Goal: Task Accomplishment & Management: Use online tool/utility

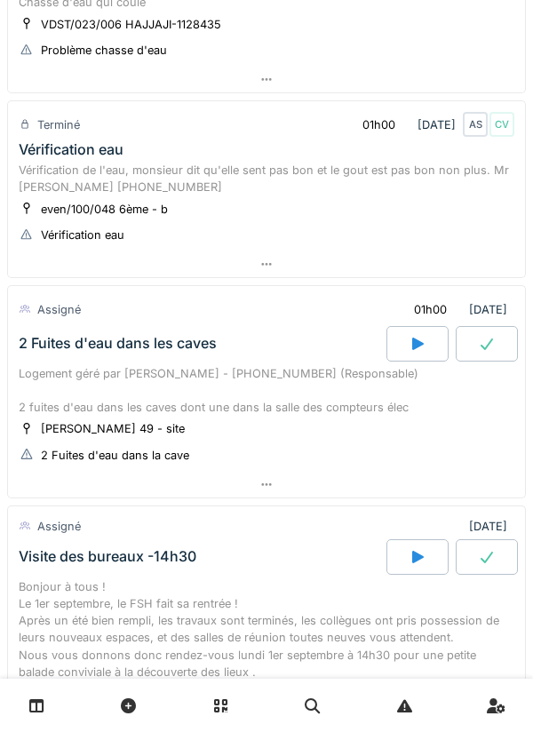
scroll to position [1306, 0]
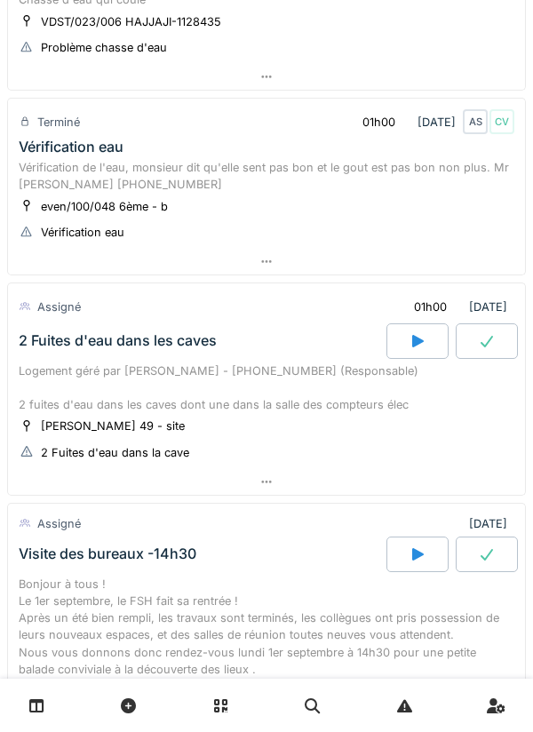
click at [476, 341] on div at bounding box center [487, 341] width 62 height 36
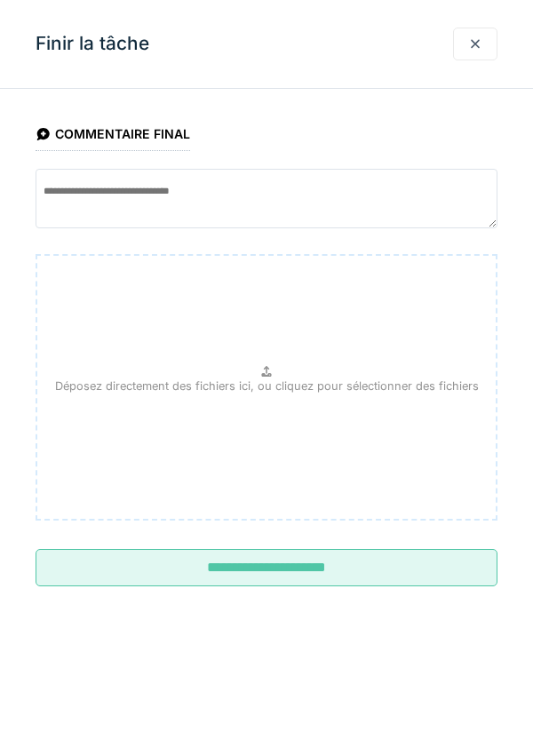
scroll to position [1517, 0]
click at [482, 47] on div at bounding box center [475, 44] width 44 height 33
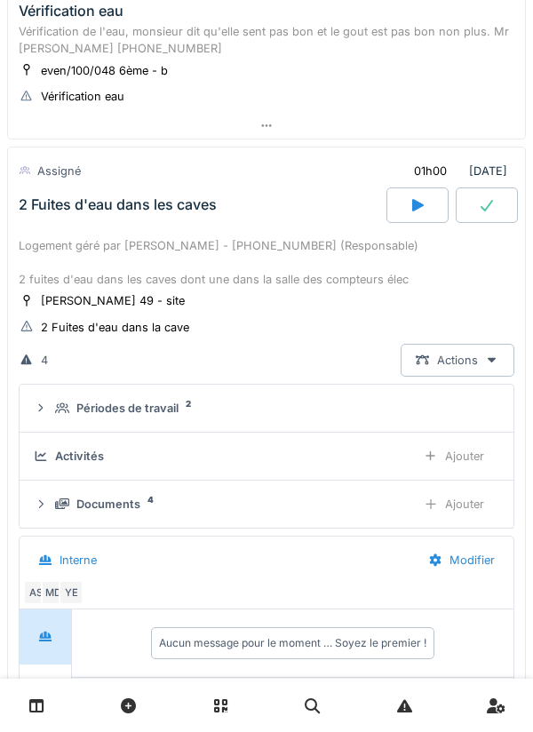
scroll to position [1440, 0]
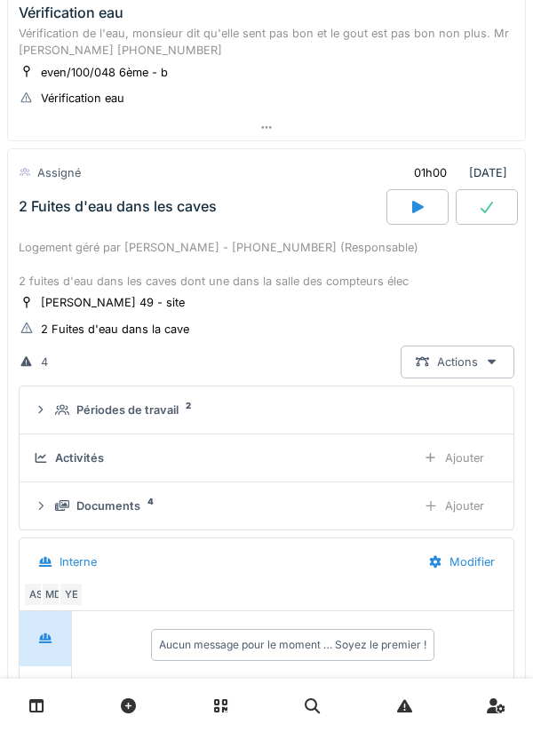
click at [407, 217] on div at bounding box center [417, 207] width 62 height 36
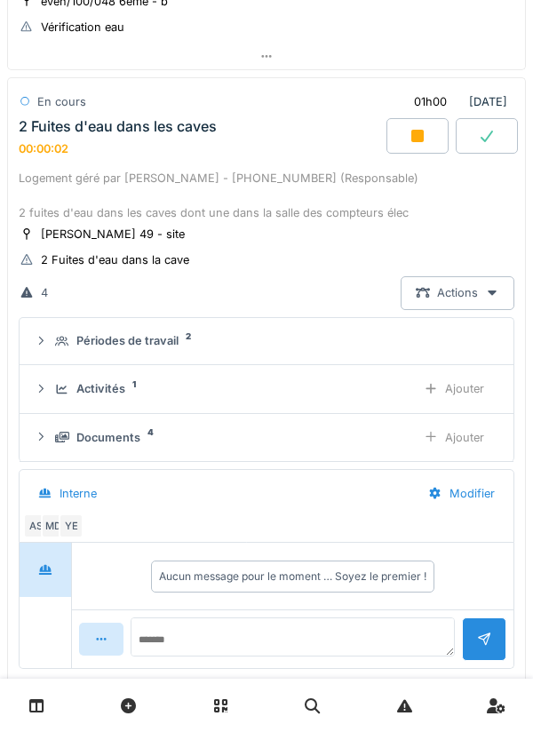
scroll to position [1506, 0]
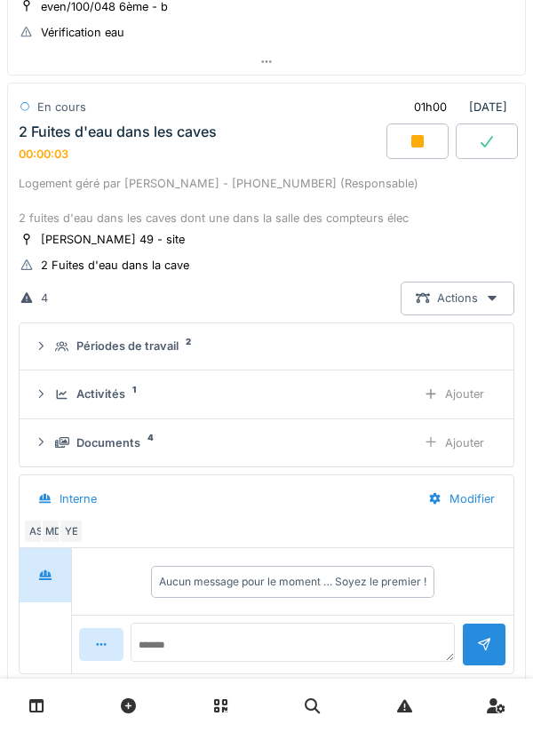
click at [464, 289] on div "Actions" at bounding box center [458, 298] width 114 height 33
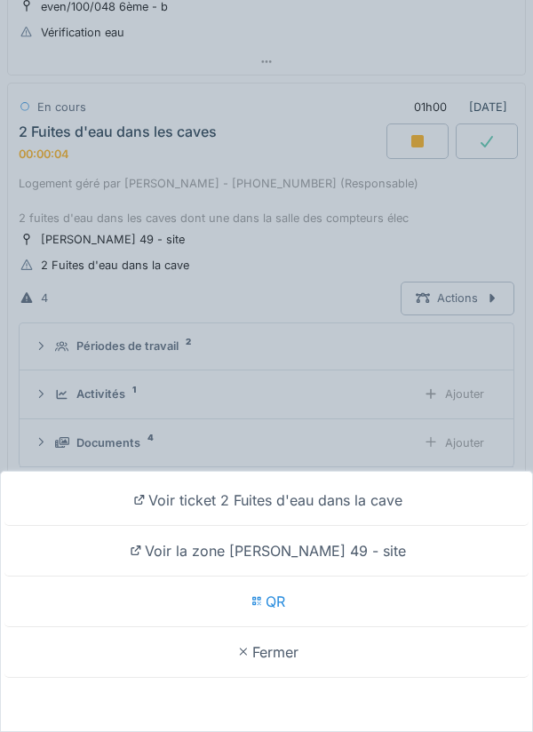
click at [363, 442] on div "Voir ticket 2 Fuites d'eau dans la cave Voir la zone wollès 49 - site QR Fermer" at bounding box center [266, 366] width 533 height 732
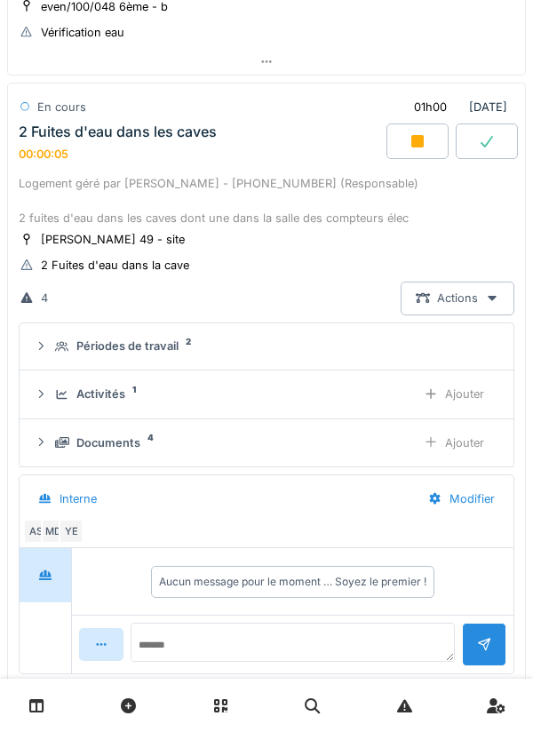
click at [412, 400] on div "Ajouter" at bounding box center [454, 394] width 91 height 33
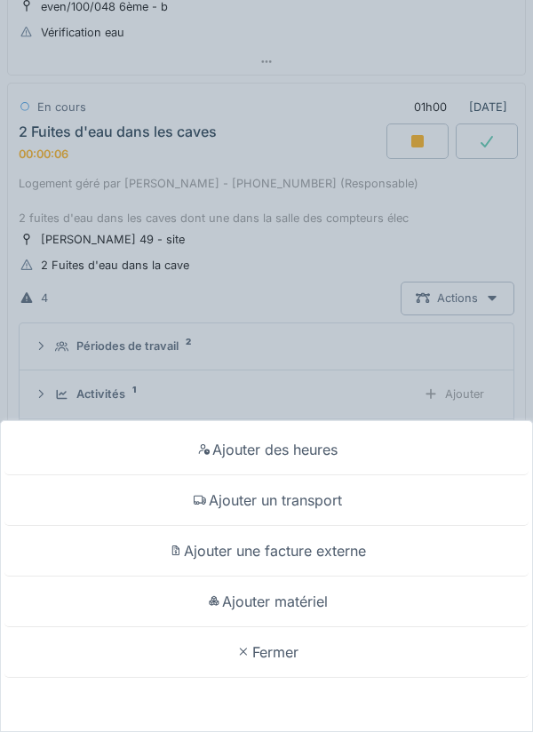
click at [353, 506] on div "Ajouter un transport" at bounding box center [266, 500] width 524 height 51
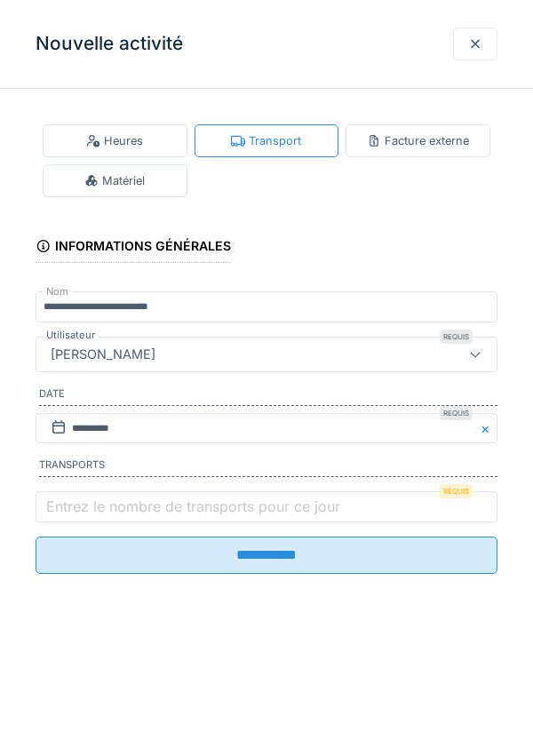
click at [312, 543] on input "**********" at bounding box center [267, 555] width 462 height 37
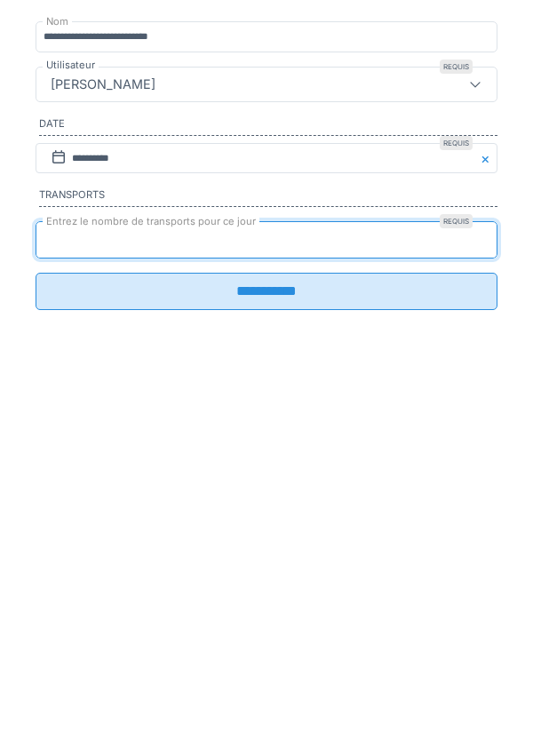
type input "*"
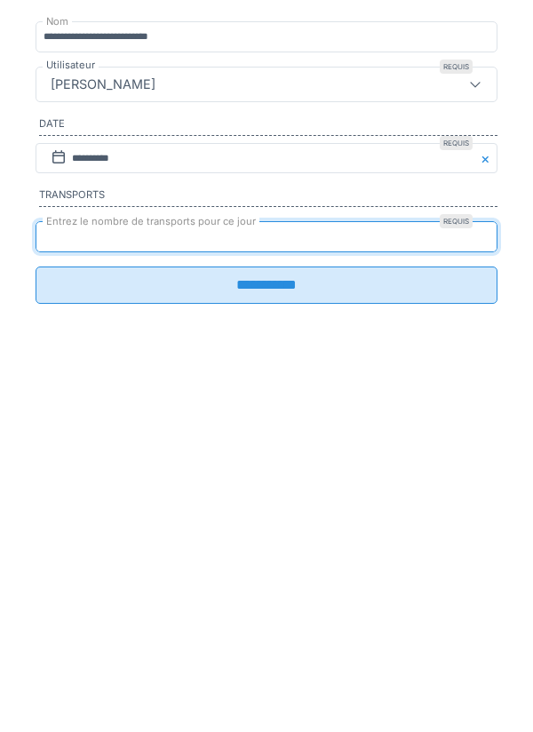
click at [291, 574] on input "**********" at bounding box center [267, 555] width 462 height 37
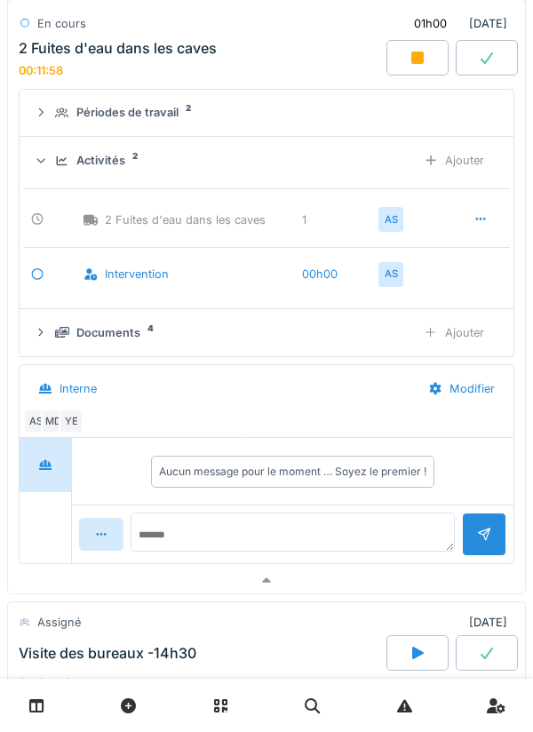
scroll to position [1743, 0]
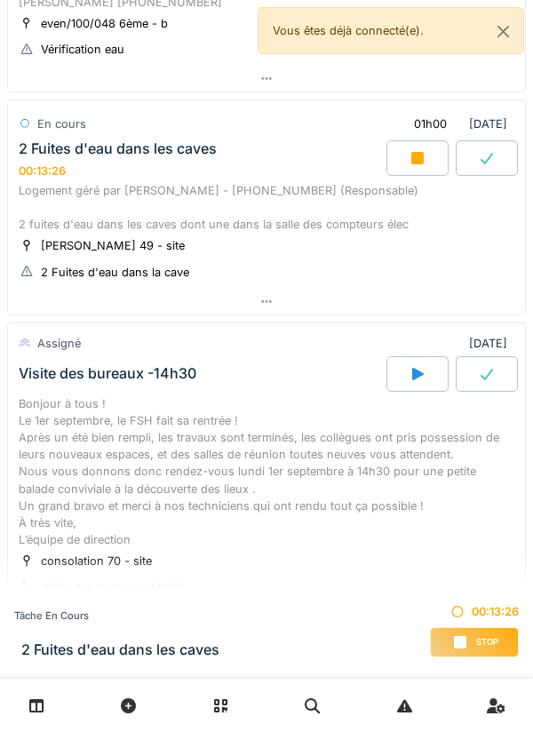
scroll to position [1390, 0]
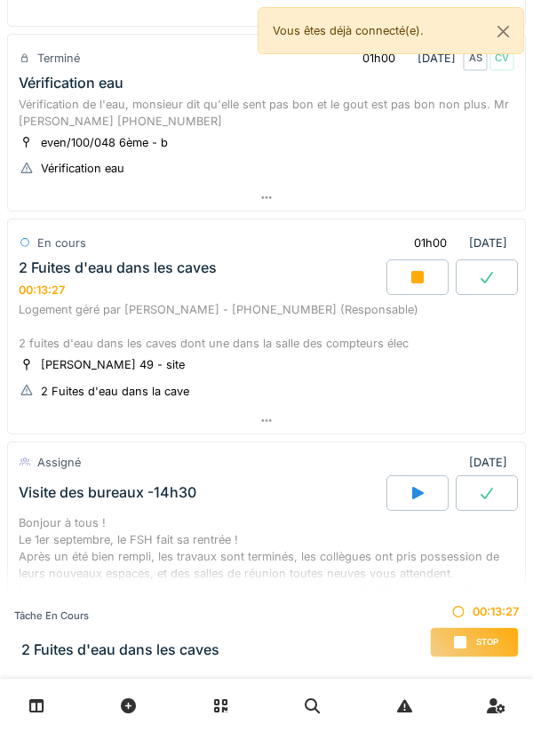
click at [425, 277] on icon at bounding box center [418, 277] width 18 height 14
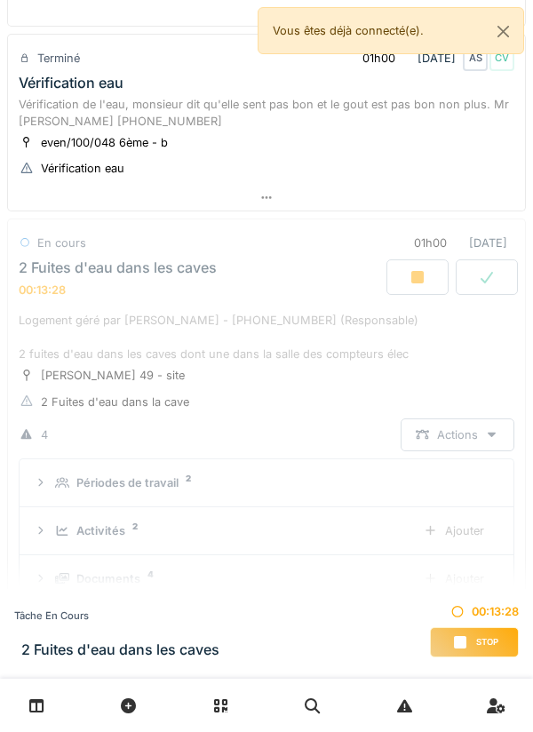
scroll to position [1538, 0]
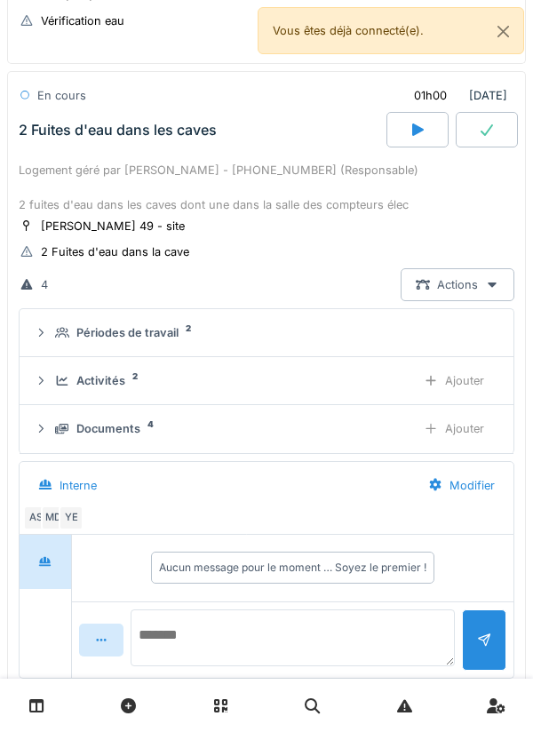
click at [358, 631] on textarea at bounding box center [293, 637] width 324 height 57
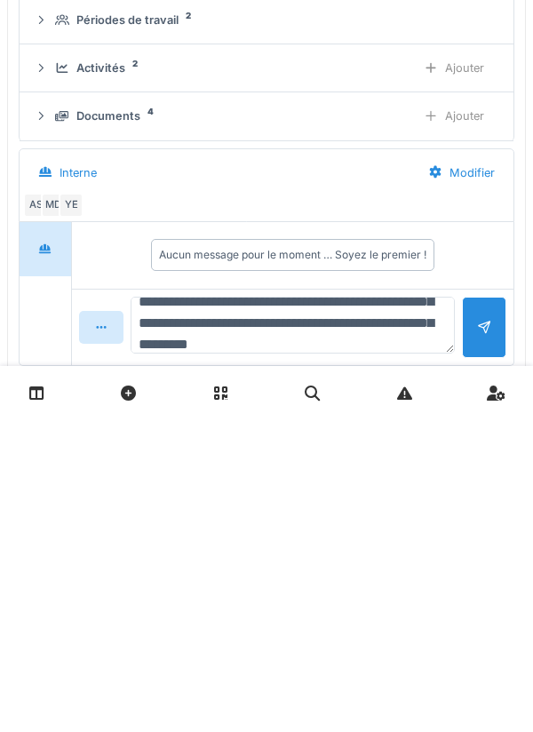
scroll to position [84, 0]
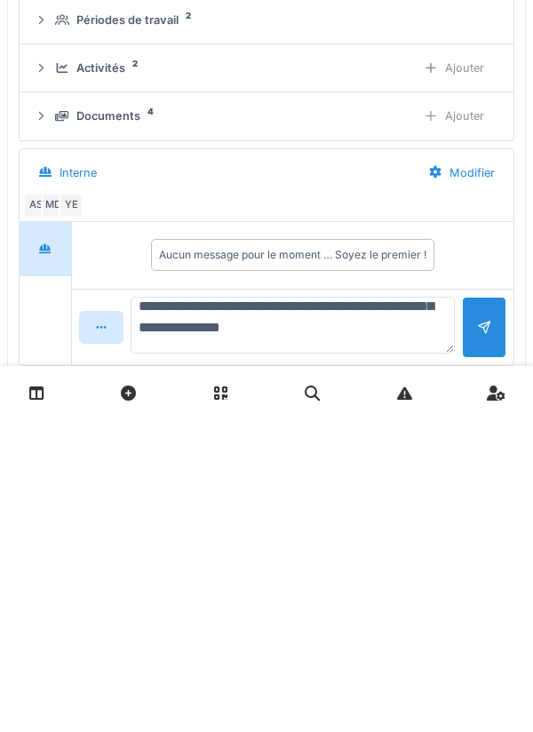
type textarea "**********"
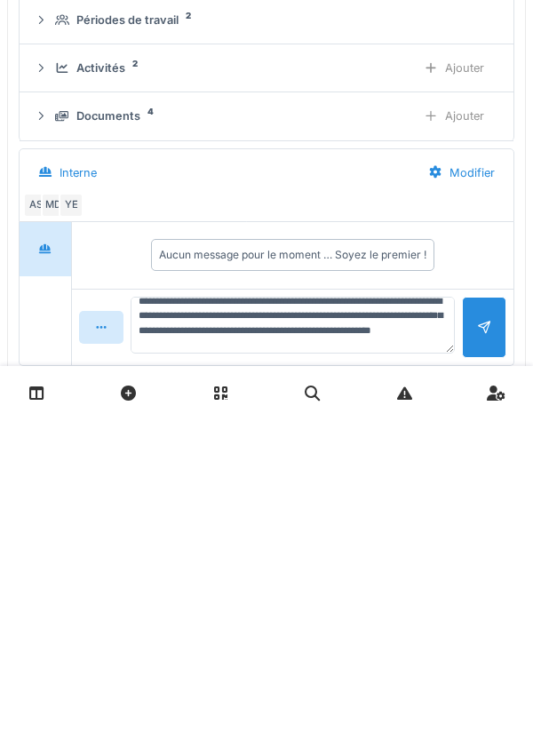
click at [482, 653] on div at bounding box center [484, 639] width 44 height 61
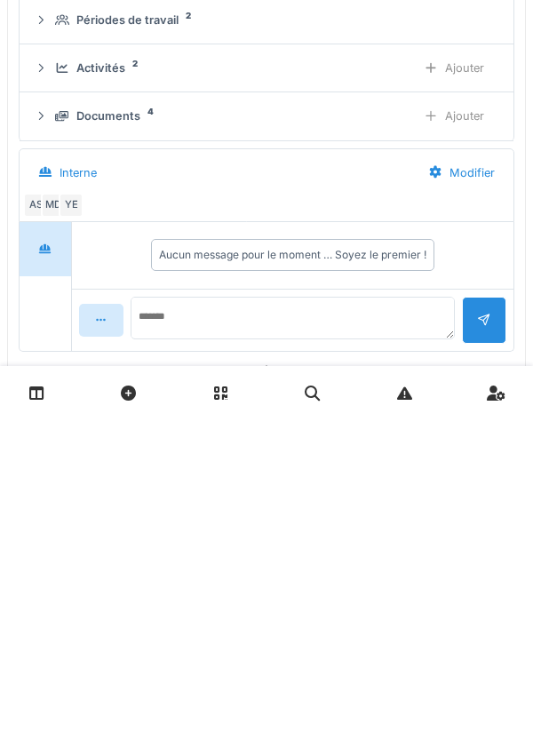
scroll to position [0, 0]
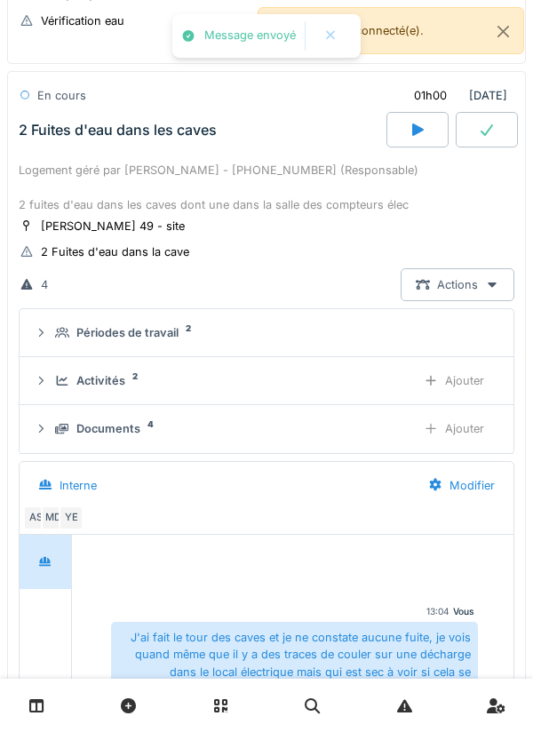
click at [448, 437] on div "Ajouter" at bounding box center [454, 428] width 91 height 33
click at [318, 440] on div "Documents 4 Ajouter" at bounding box center [267, 428] width 466 height 33
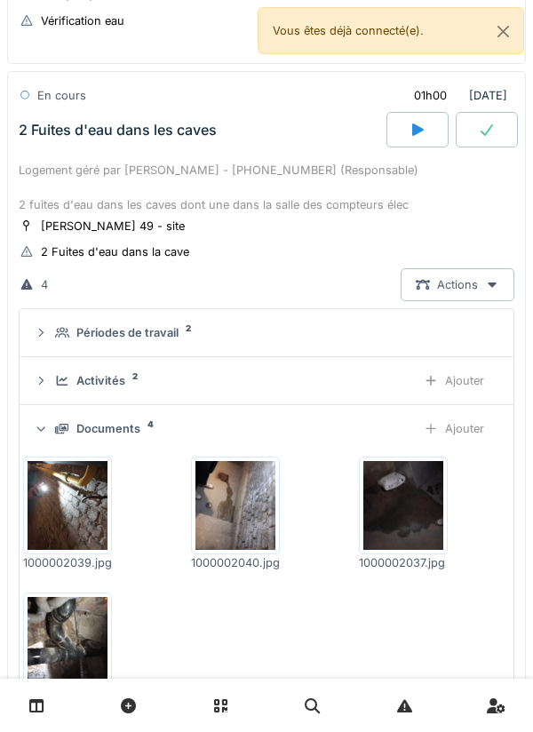
click at [28, 508] on img at bounding box center [68, 505] width 80 height 89
click at [256, 510] on img at bounding box center [235, 505] width 80 height 89
click at [404, 506] on img at bounding box center [403, 505] width 80 height 89
click at [58, 611] on img at bounding box center [68, 641] width 80 height 89
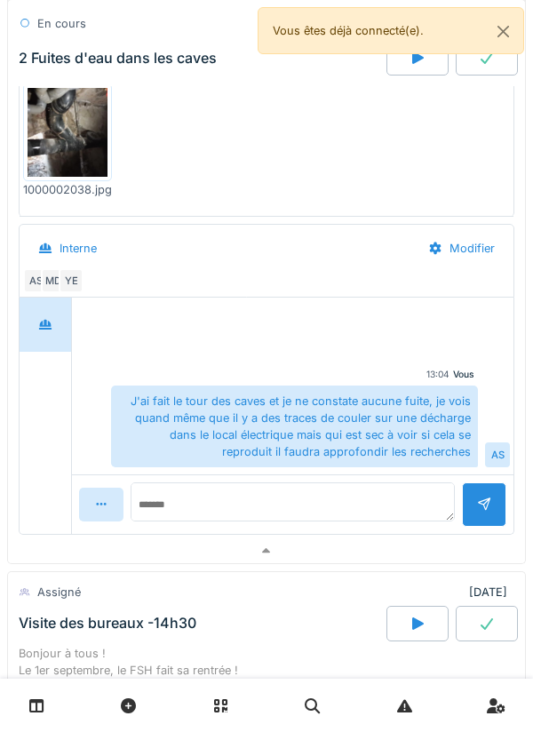
scroll to position [2052, 0]
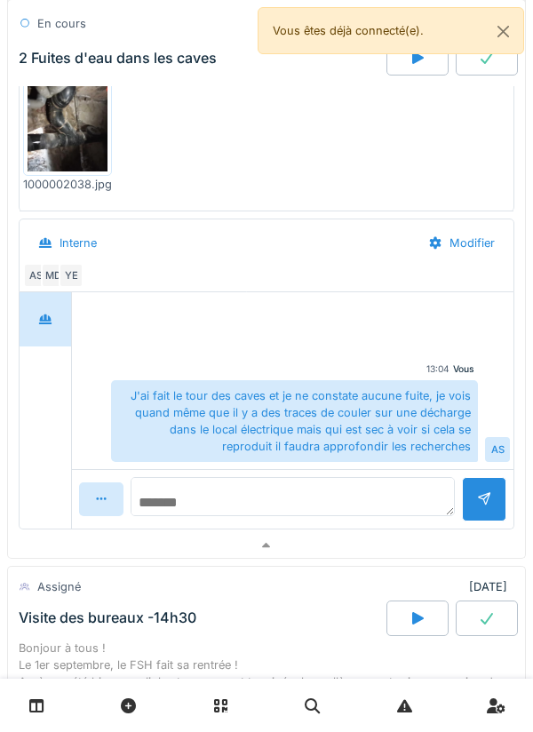
click at [178, 498] on textarea at bounding box center [293, 496] width 324 height 39
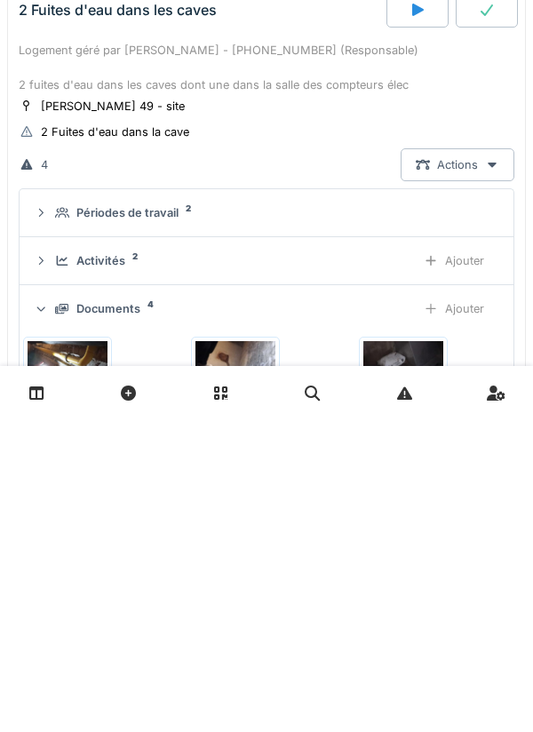
scroll to position [1347, 0]
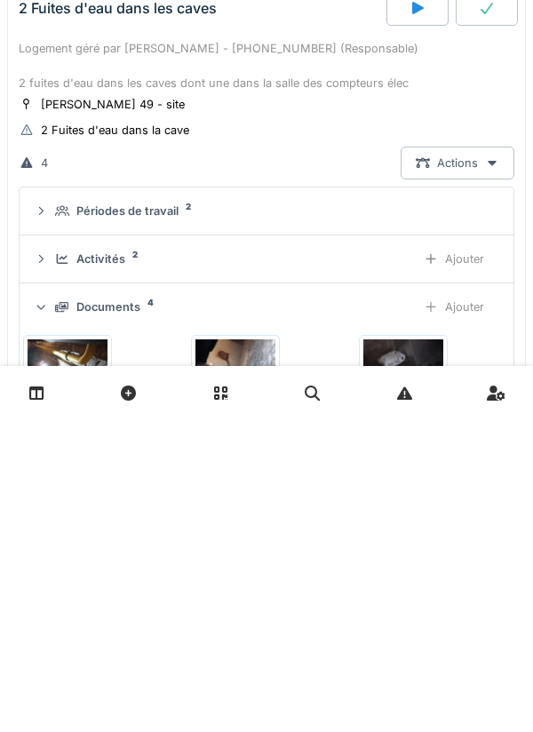
type textarea "*"
click at [461, 622] on div "Ajouter" at bounding box center [454, 619] width 91 height 33
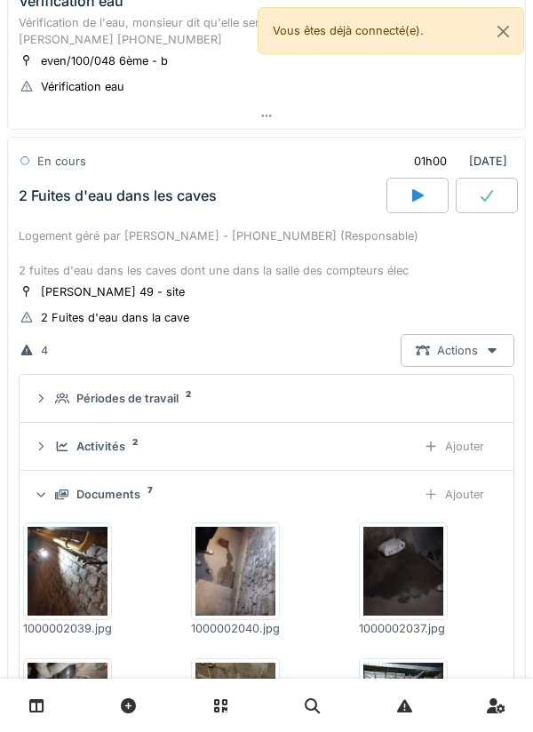
scroll to position [1475, 0]
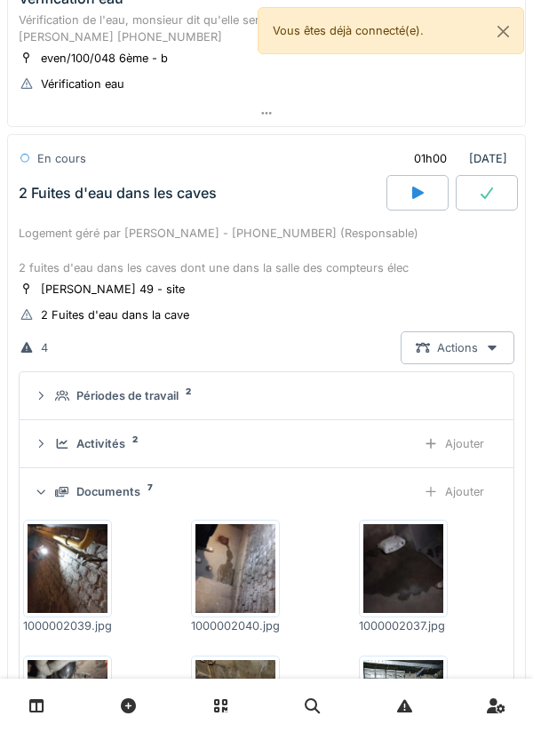
click at [481, 211] on div at bounding box center [487, 193] width 62 height 36
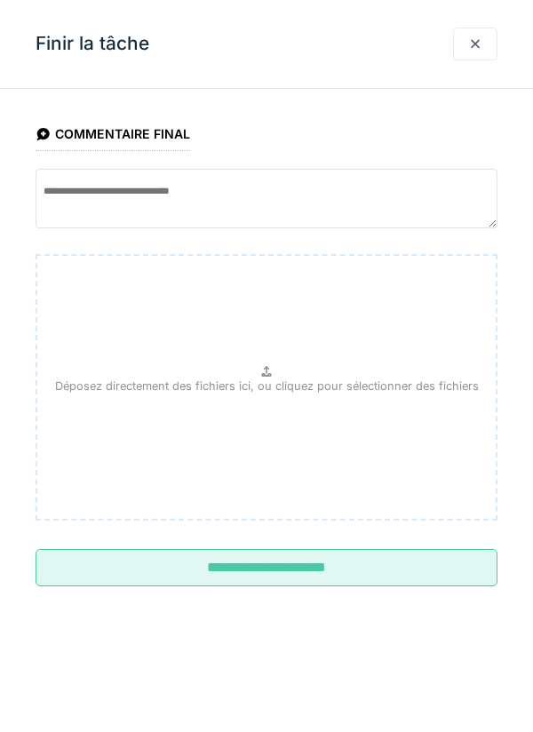
click at [481, 50] on div at bounding box center [475, 44] width 14 height 17
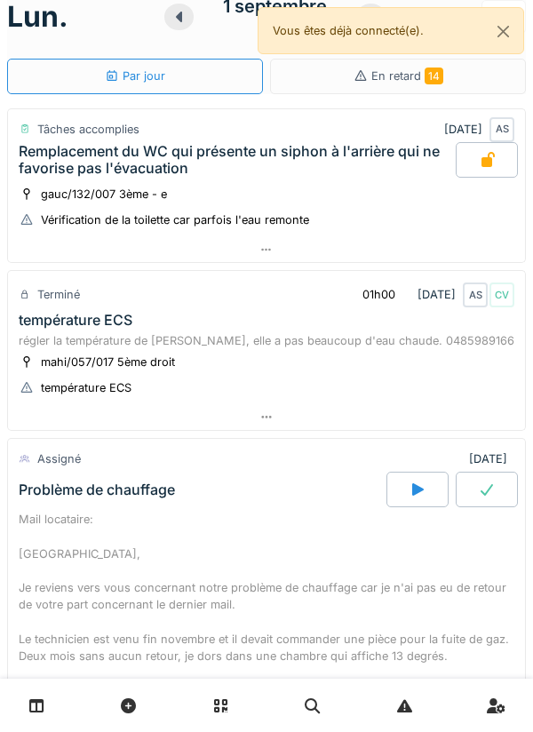
scroll to position [0, 0]
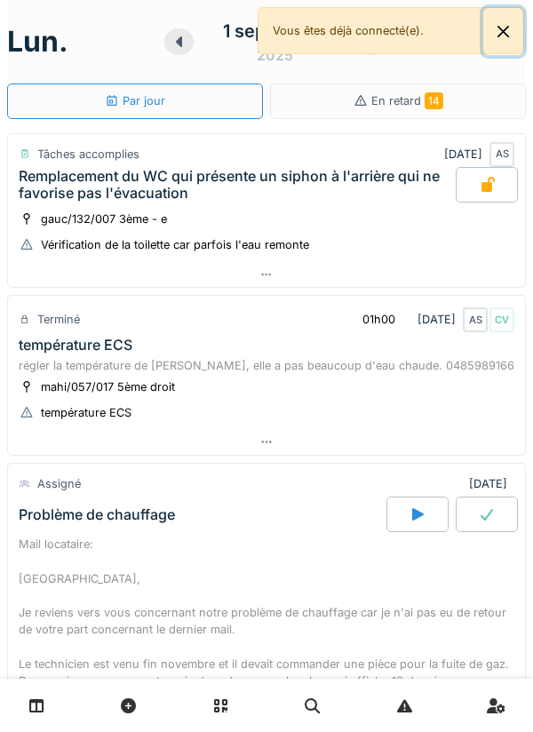
click at [507, 34] on button "Close" at bounding box center [503, 31] width 40 height 47
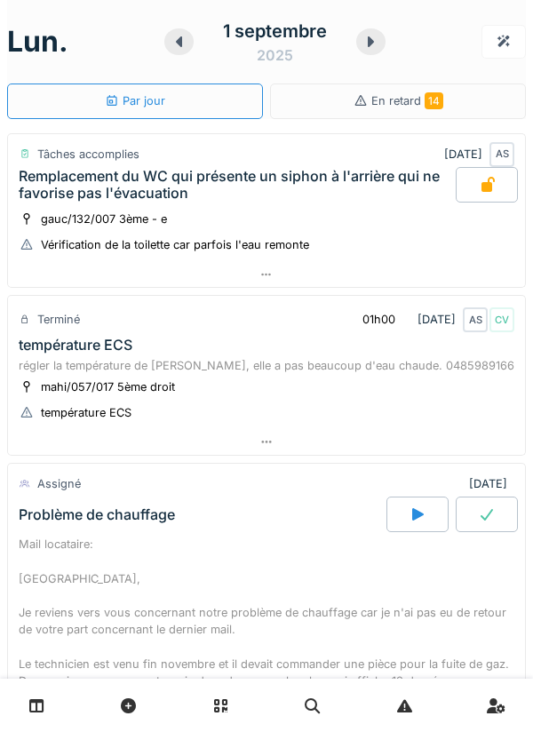
click at [374, 48] on icon at bounding box center [371, 42] width 18 height 14
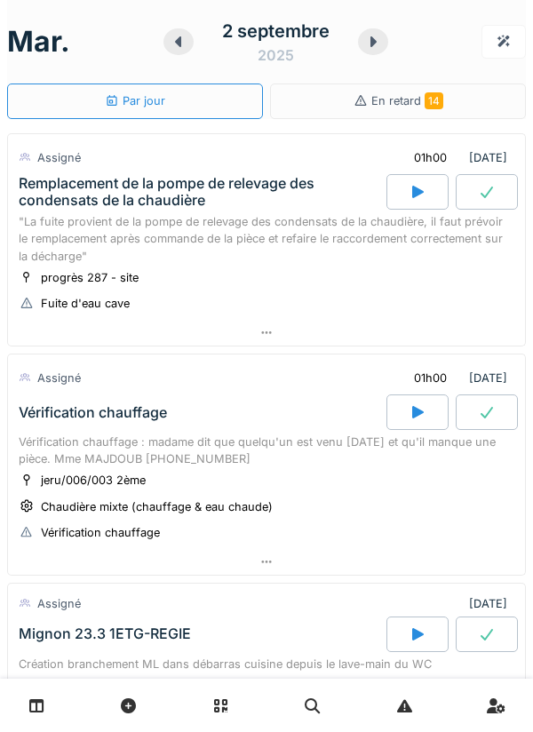
click at [283, 562] on div at bounding box center [266, 562] width 517 height 26
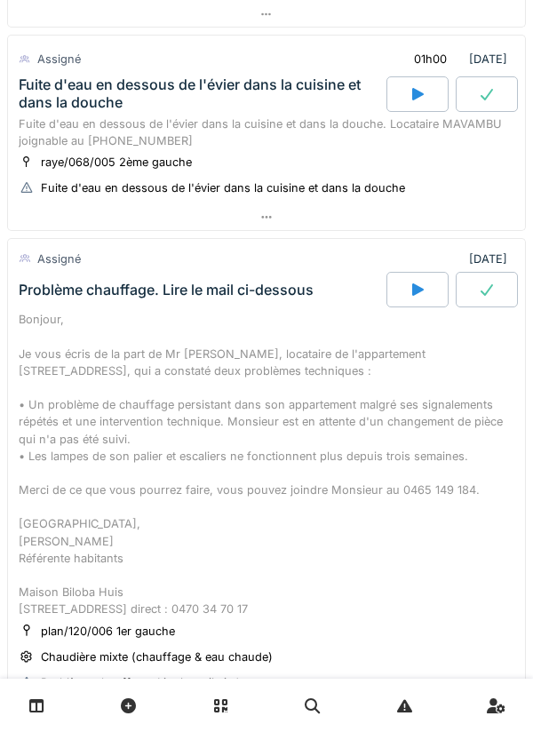
click at [197, 121] on div "Fuite d'eau en dessous de l'évier dans la cuisine et dans la douche. Locataire …" at bounding box center [267, 132] width 496 height 34
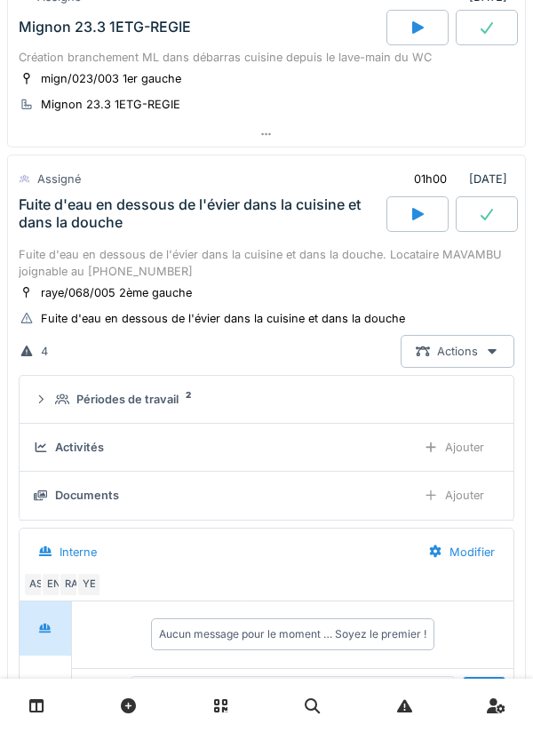
scroll to position [1016, 0]
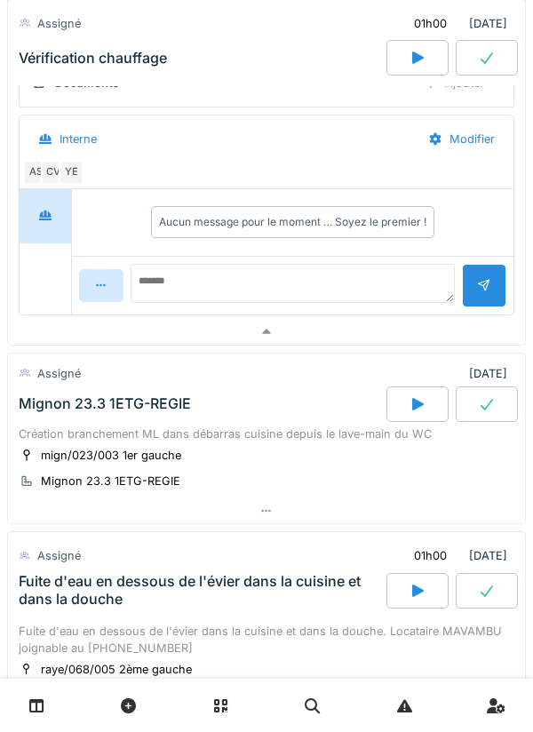
click at [214, 393] on div "Mignon 23.3 1ETG-REGIE" at bounding box center [200, 404] width 371 height 36
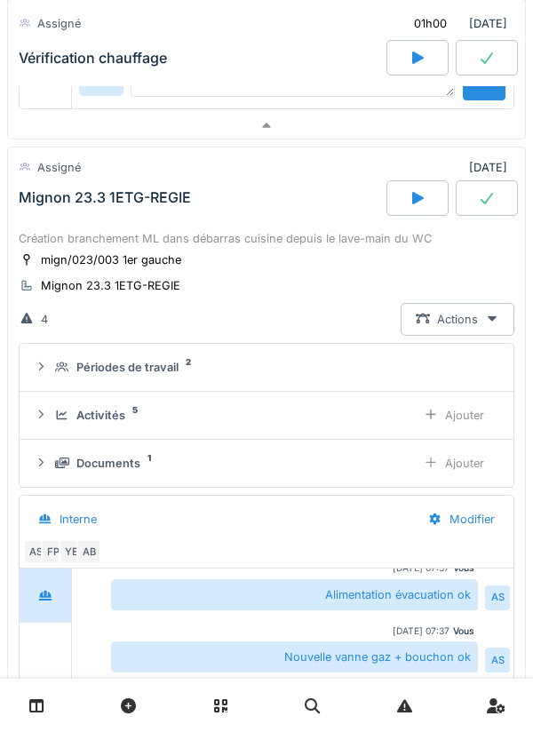
scroll to position [919, 0]
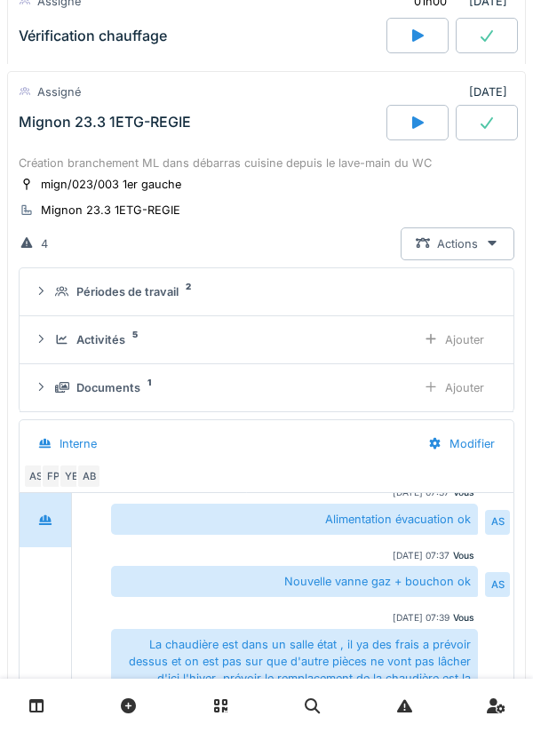
click at [53, 488] on div "FP" at bounding box center [53, 476] width 25 height 25
click at [195, 434] on div "Interne" at bounding box center [218, 444] width 390 height 40
click at [94, 475] on div "AB" at bounding box center [88, 476] width 25 height 25
click at [424, 116] on icon at bounding box center [418, 122] width 18 height 14
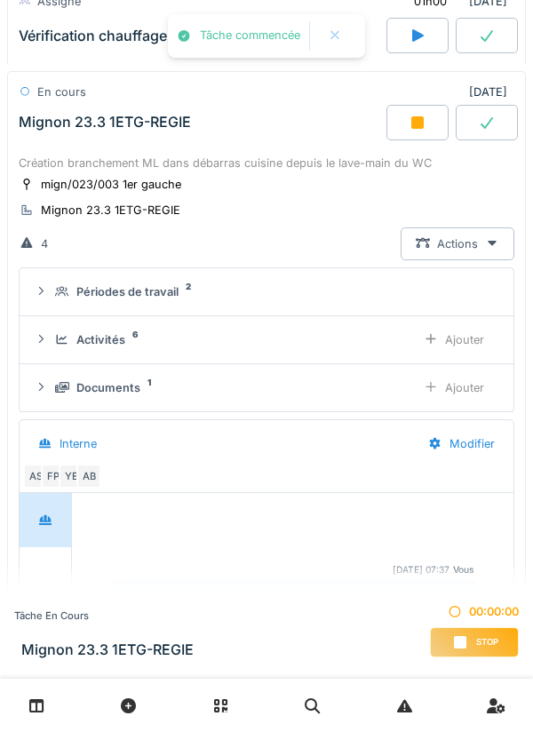
scroll to position [77, 0]
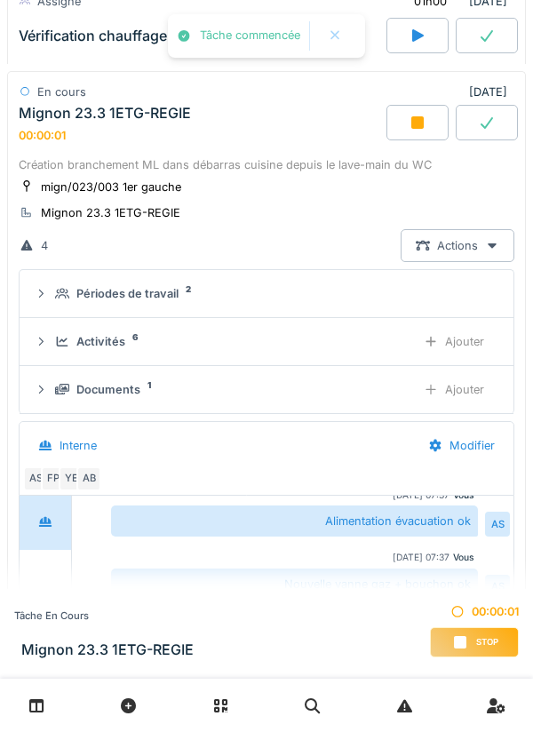
click at [442, 342] on div "Ajouter" at bounding box center [454, 341] width 91 height 33
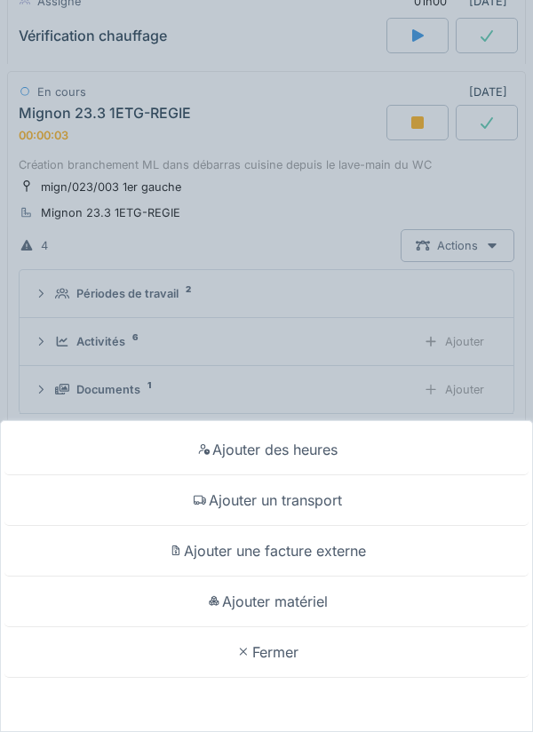
click at [329, 507] on div "Ajouter un transport" at bounding box center [266, 500] width 524 height 51
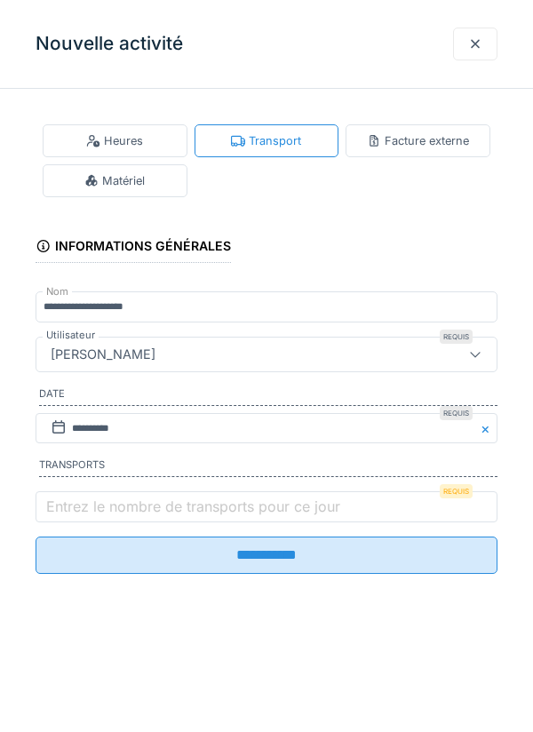
click at [276, 512] on label "Entrez le nombre de transports pour ce jour" at bounding box center [193, 506] width 301 height 21
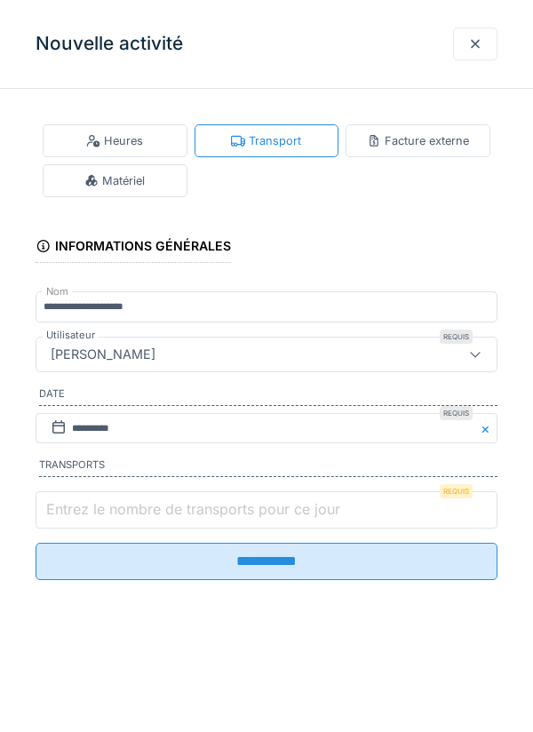
click at [276, 512] on input "Entrez le nombre de transports pour ce jour" at bounding box center [267, 509] width 462 height 37
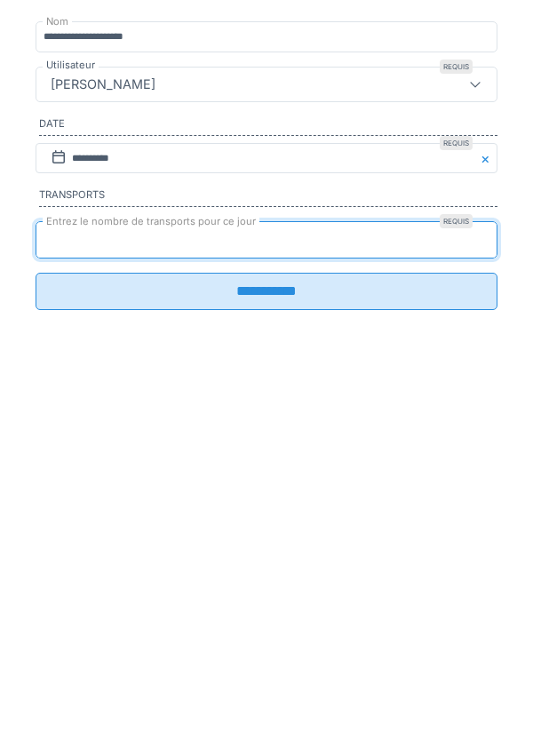
type input "*"
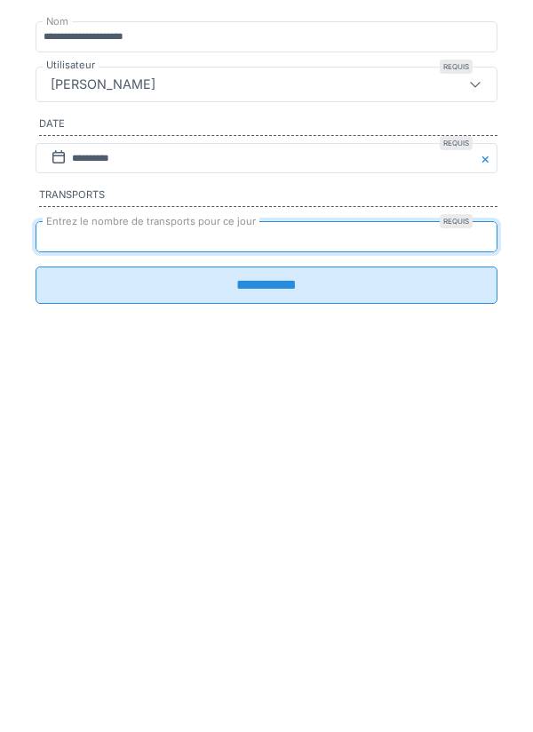
click at [253, 567] on input "**********" at bounding box center [267, 555] width 462 height 37
